Goal: Task Accomplishment & Management: Use online tool/utility

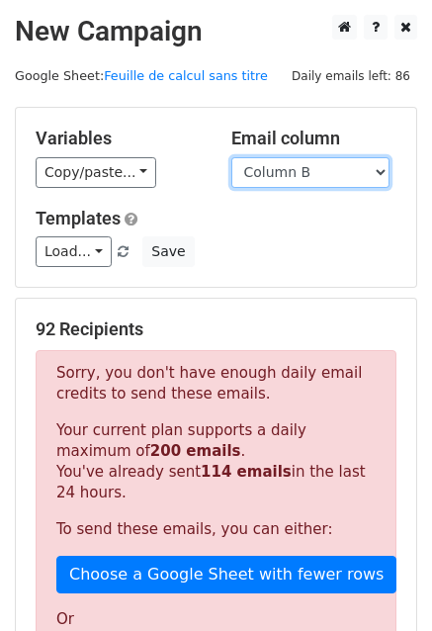
click at [322, 171] on select "Column A Column B Column C Column D Column E Column F" at bounding box center [310, 172] width 158 height 31
select select "Column F"
click at [231, 157] on select "Column A Column B Column C Column D Column E Column F" at bounding box center [310, 172] width 158 height 31
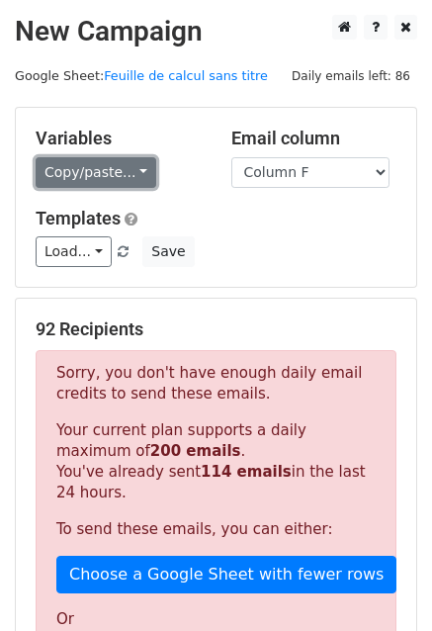
click at [123, 173] on link "Copy/paste..." at bounding box center [96, 172] width 121 height 31
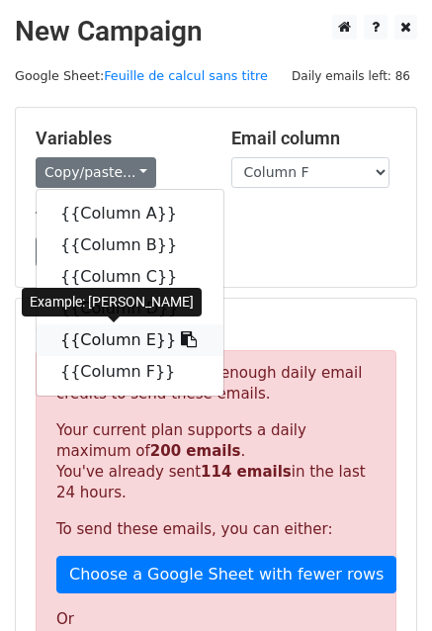
click at [112, 339] on link "{{Column E}}" at bounding box center [130, 340] width 187 height 32
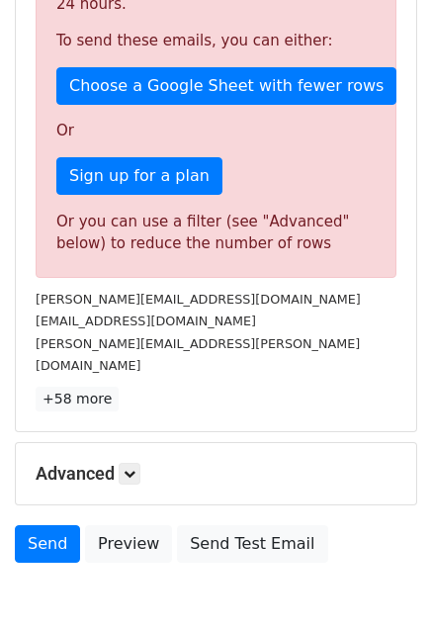
scroll to position [514, 0]
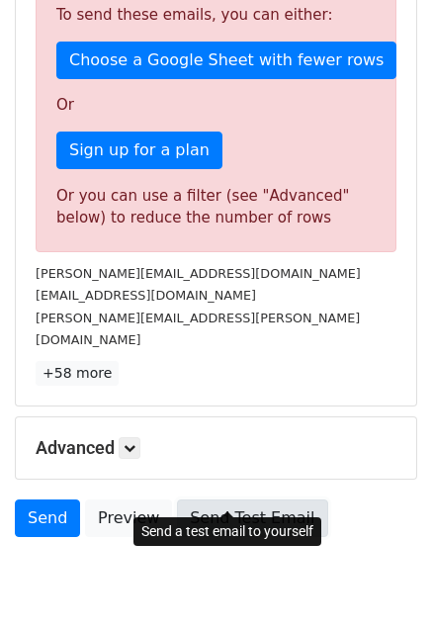
click at [210, 501] on link "Send Test Email" at bounding box center [252, 518] width 150 height 38
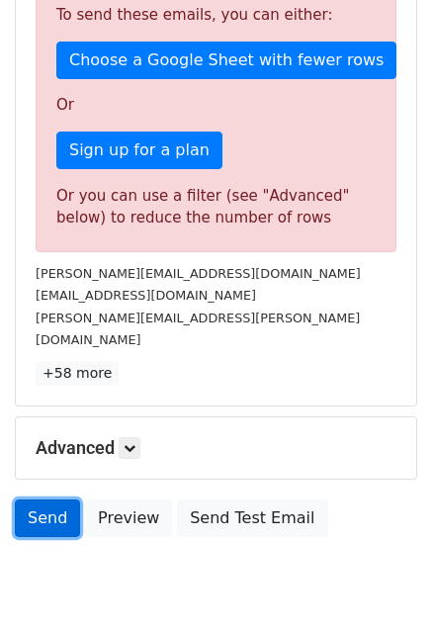
click at [44, 499] on link "Send" at bounding box center [47, 518] width 65 height 38
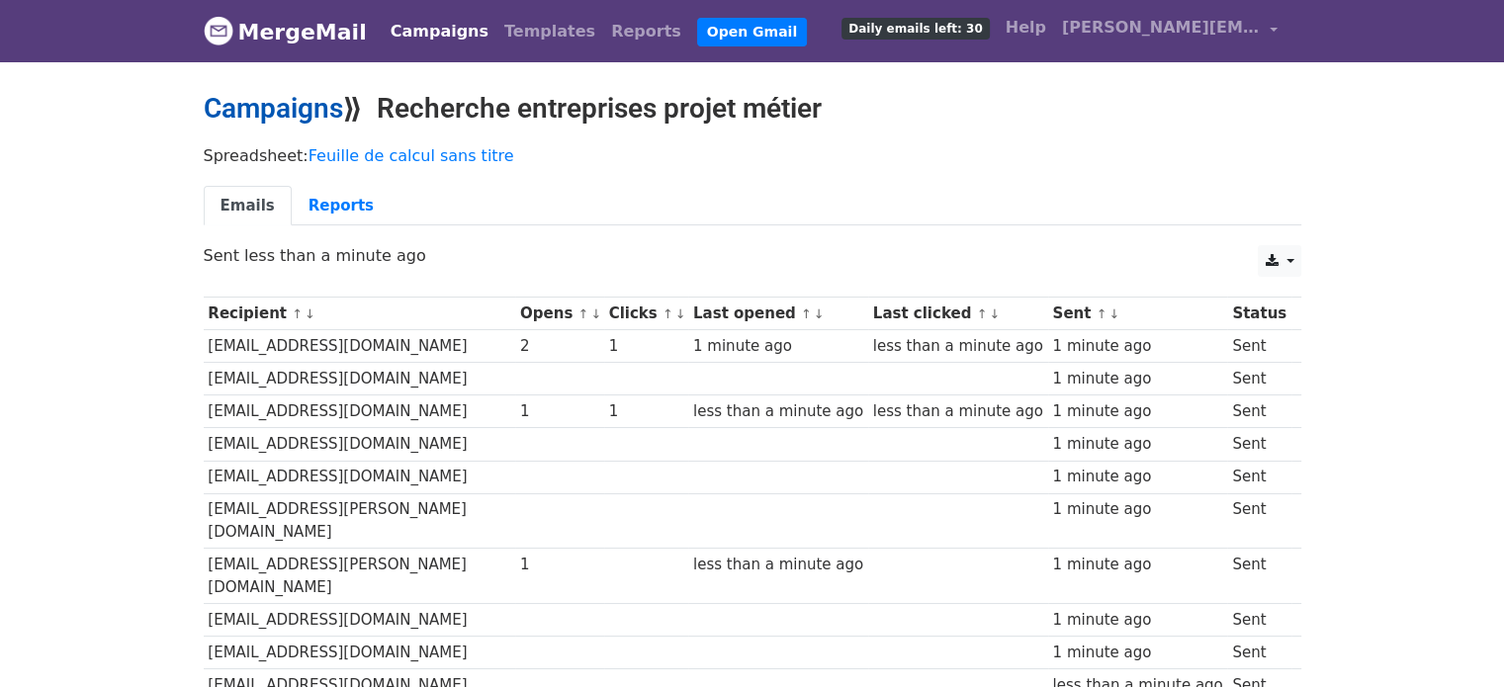
drag, startPoint x: 0, startPoint y: 0, endPoint x: 313, endPoint y: 107, distance: 330.3
click at [313, 107] on link "Campaigns" at bounding box center [273, 108] width 139 height 33
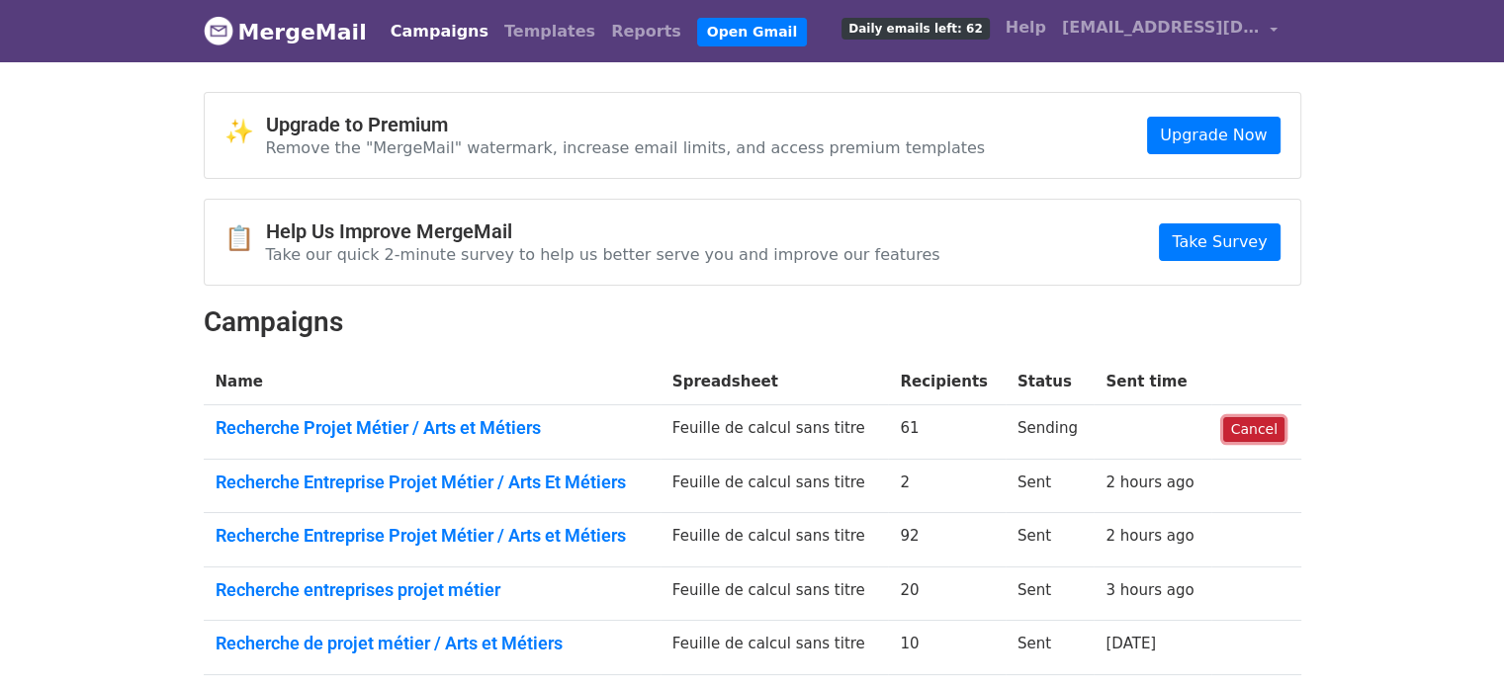
click at [1238, 420] on link "Cancel" at bounding box center [1253, 429] width 60 height 25
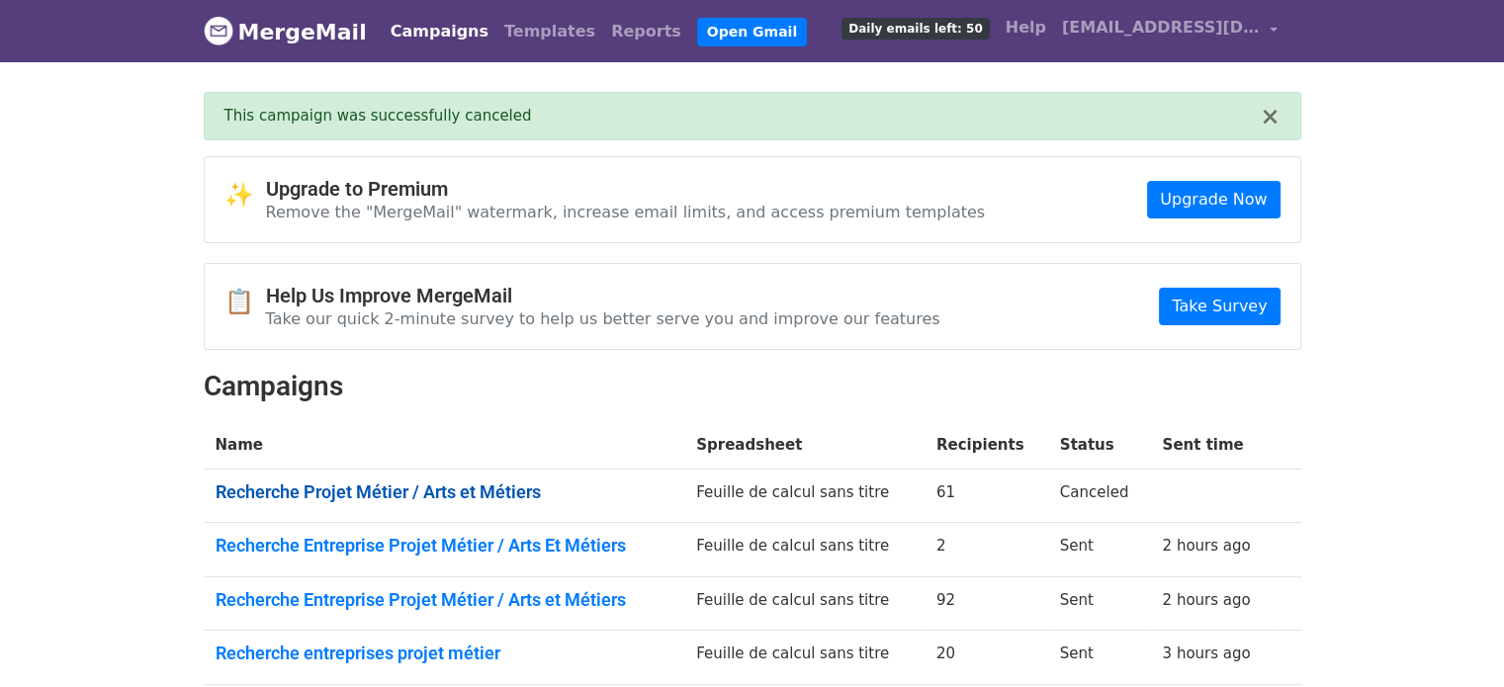
click at [534, 494] on link "Recherche Projet Métier / Arts et Métiers" at bounding box center [445, 493] width 458 height 22
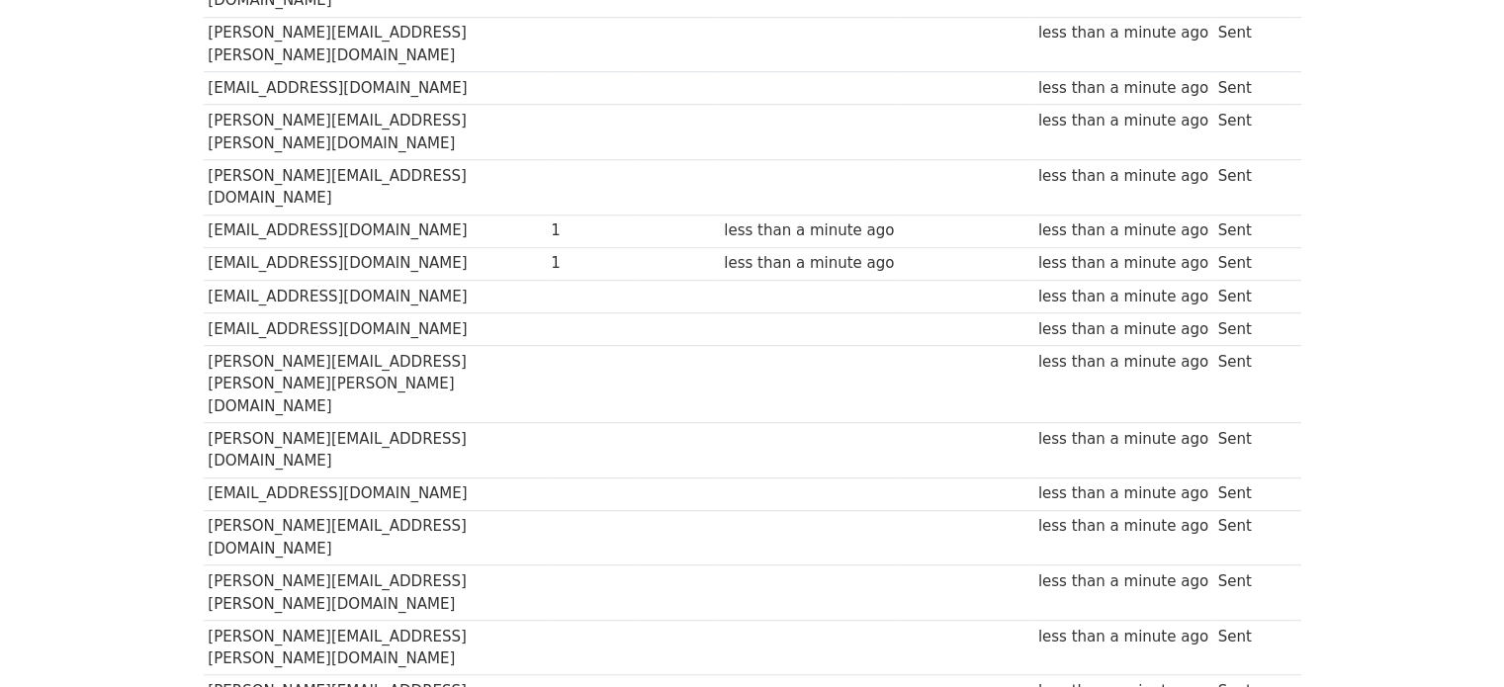
scroll to position [1341, 0]
drag, startPoint x: 212, startPoint y: 165, endPoint x: 415, endPoint y: 510, distance: 400.8
click at [415, 510] on tbody "Recipient ↑ ↓ Opens ↑ ↓ Clicks ↑ ↓ Last opened ↑ ↓ Last clicked ↑ ↓ Sent ↑ ↓ St…" at bounding box center [753, 454] width 1098 height 3075
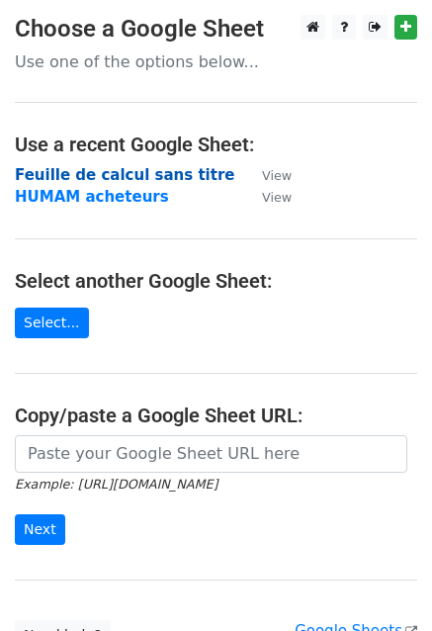
click at [83, 178] on strong "Feuille de calcul sans titre" at bounding box center [125, 175] width 220 height 18
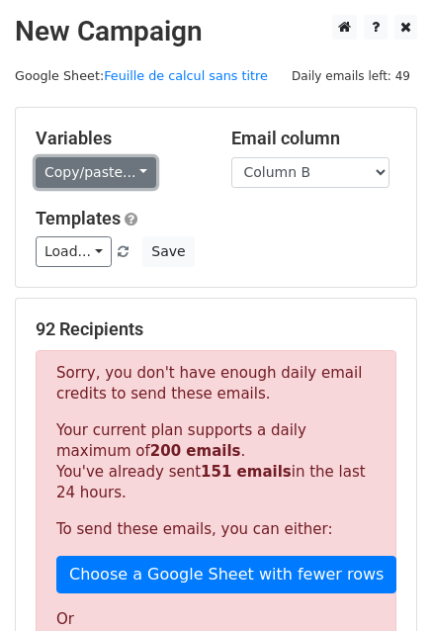
click at [126, 177] on link "Copy/paste..." at bounding box center [96, 172] width 121 height 31
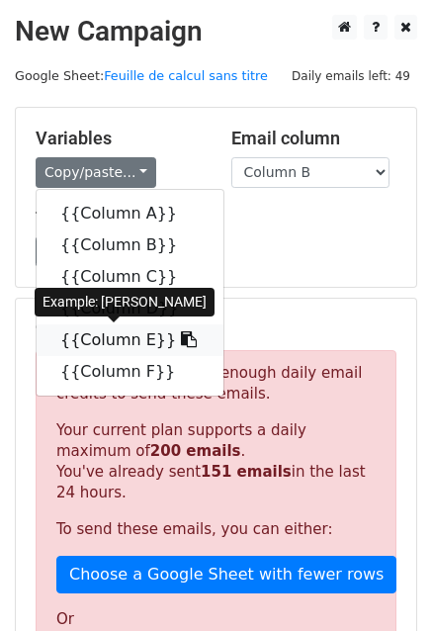
click at [126, 347] on link "{{Column E}}" at bounding box center [130, 340] width 187 height 32
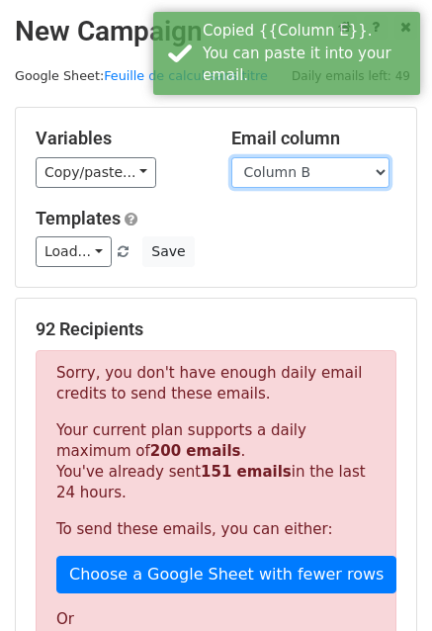
click at [347, 184] on select "Column A Column B Column C Column D Column E Column F" at bounding box center [310, 172] width 158 height 31
select select "Column F"
click at [231, 157] on select "Column A Column B Column C Column D Column E Column F" at bounding box center [310, 172] width 158 height 31
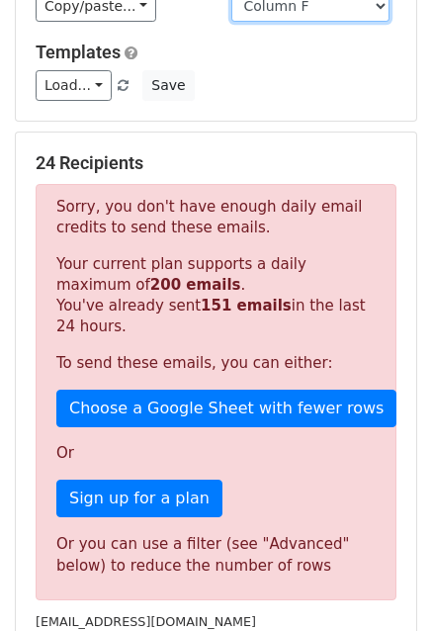
scroll to position [165, 0]
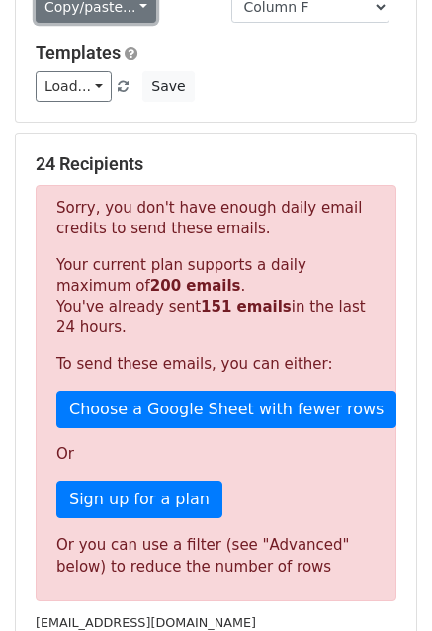
click at [127, 15] on link "Copy/paste..." at bounding box center [96, 7] width 121 height 31
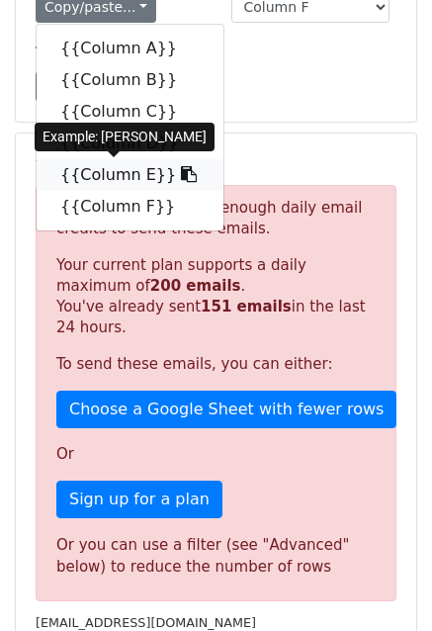
click at [103, 170] on link "{{Column E}}" at bounding box center [130, 175] width 187 height 32
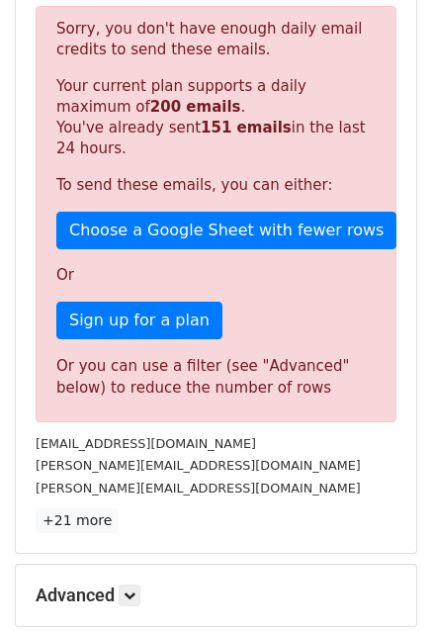
scroll to position [562, 0]
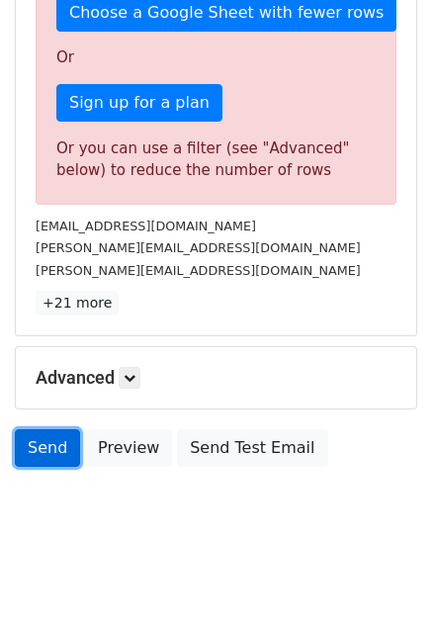
click at [51, 453] on link "Send" at bounding box center [47, 448] width 65 height 38
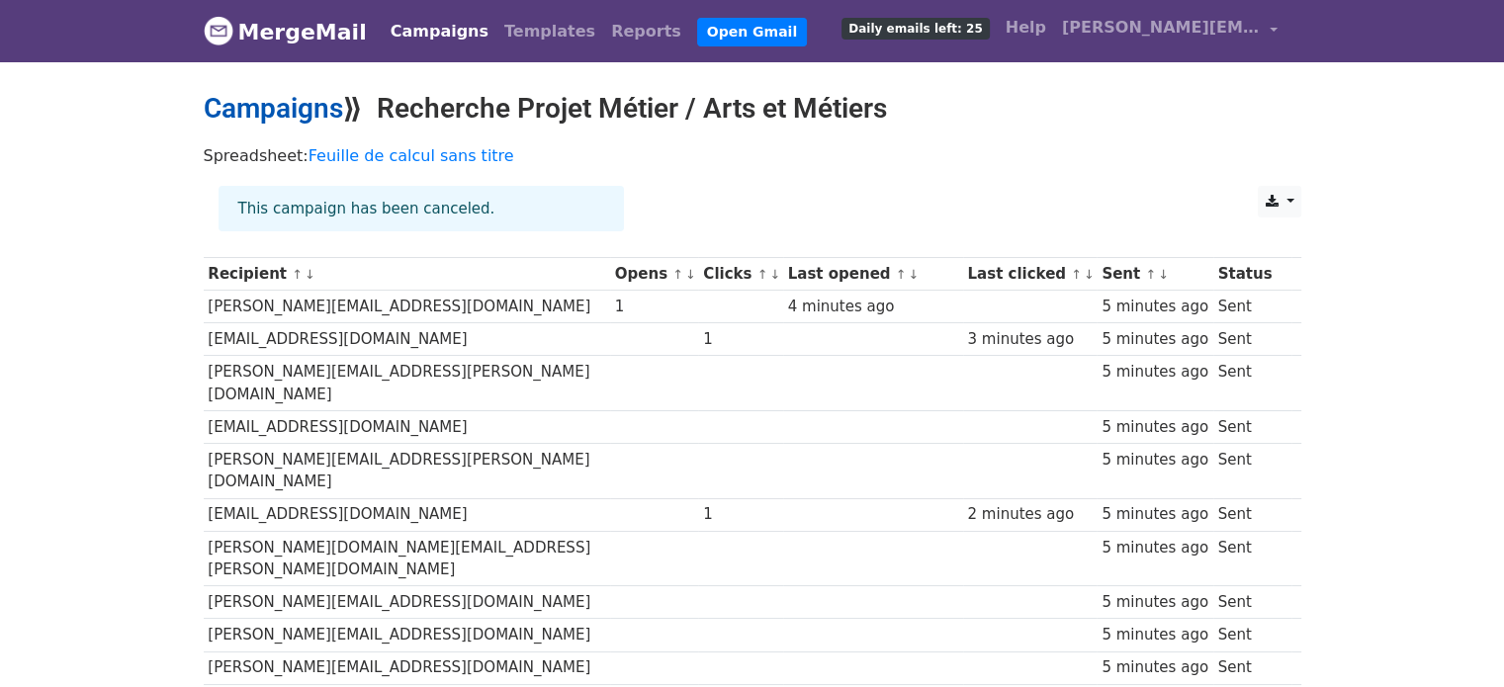
click at [314, 116] on link "Campaigns" at bounding box center [273, 108] width 139 height 33
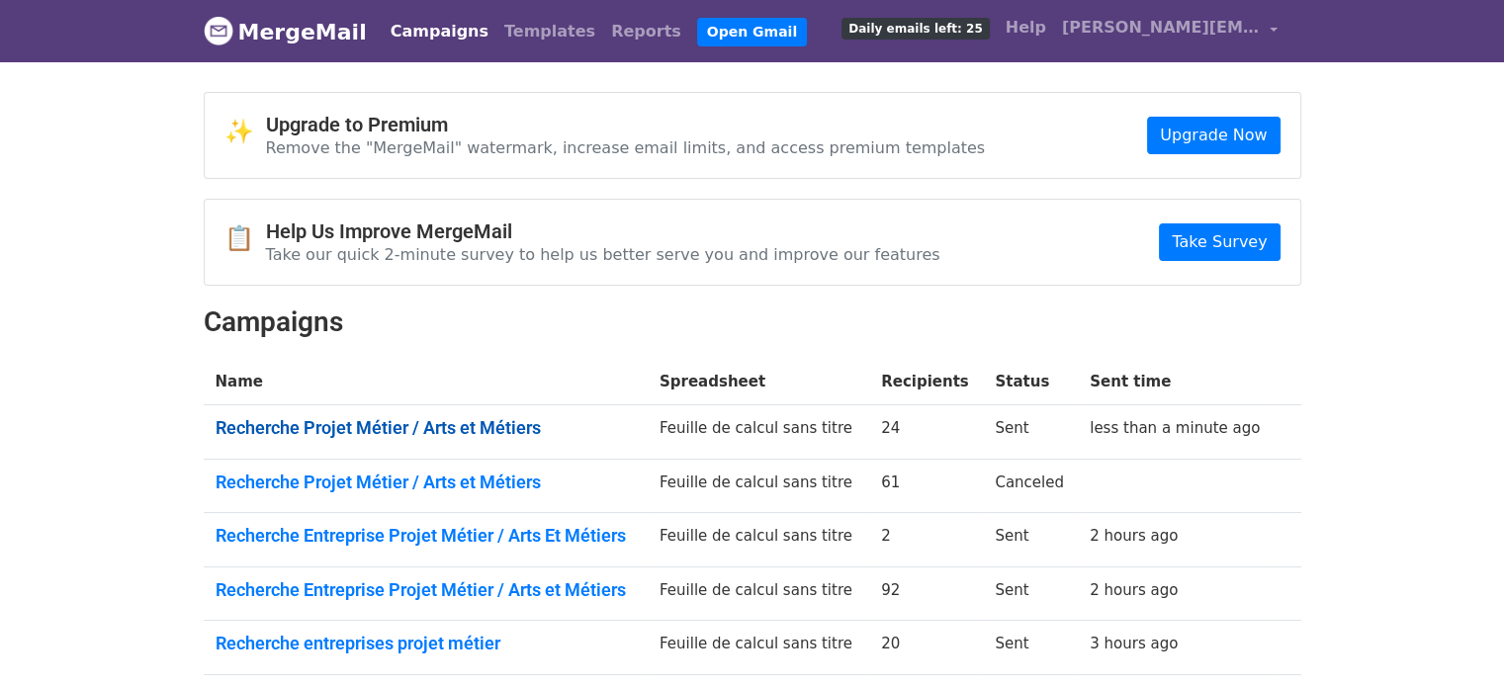
click at [442, 426] on link "Recherche Projet Métier / Arts et Métiers" at bounding box center [426, 428] width 420 height 22
